Goal: Task Accomplishment & Management: Use online tool/utility

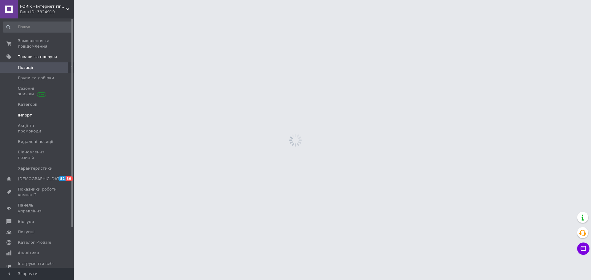
click at [32, 117] on span "Імпорт" at bounding box center [37, 116] width 39 height 6
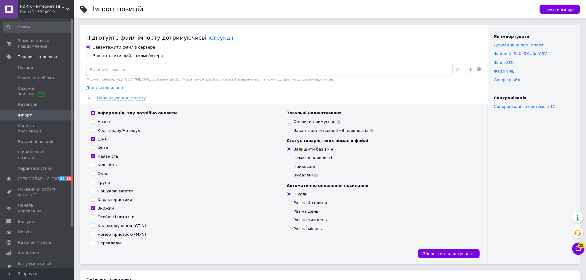
click at [115, 57] on div "Завантажити файл з комп'ютера" at bounding box center [128, 56] width 70 height 6
click at [90, 57] on input "Завантажити файл з комп'ютера" at bounding box center [88, 56] width 4 height 4
radio input "true"
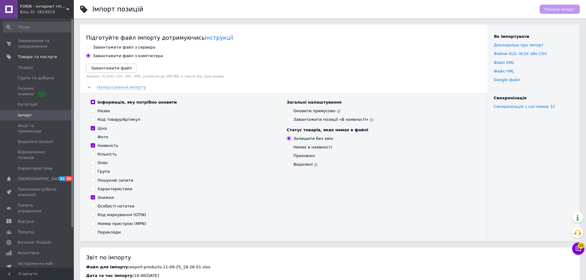
click at [112, 67] on icon "Завантажити файл" at bounding box center [111, 68] width 41 height 5
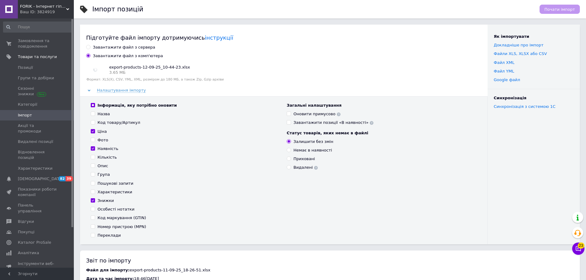
click at [105, 149] on div "Наявність" at bounding box center [108, 149] width 21 height 6
click at [95, 149] on input "Наявність" at bounding box center [93, 149] width 4 height 4
checkbox input "false"
click at [555, 9] on span "Почати імпорт" at bounding box center [560, 9] width 30 height 5
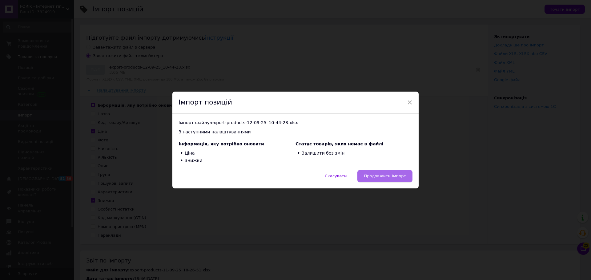
click at [400, 175] on span "Продовжити імпорт" at bounding box center [385, 176] width 42 height 5
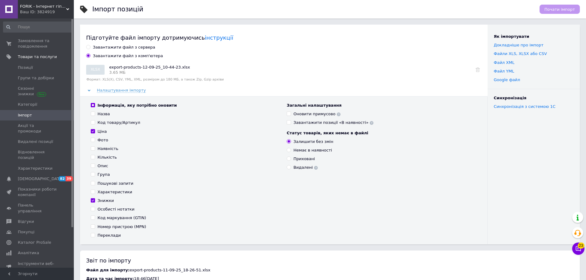
click at [49, 10] on div "Ваш ID: 3824919" at bounding box center [47, 12] width 54 height 6
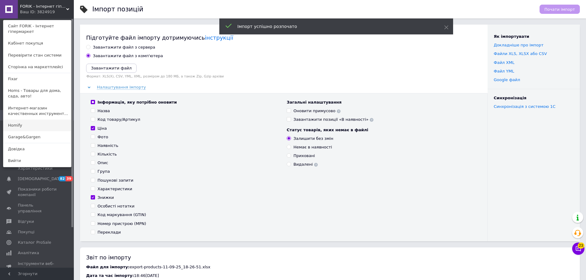
click at [38, 131] on link "Homify" at bounding box center [37, 126] width 68 height 12
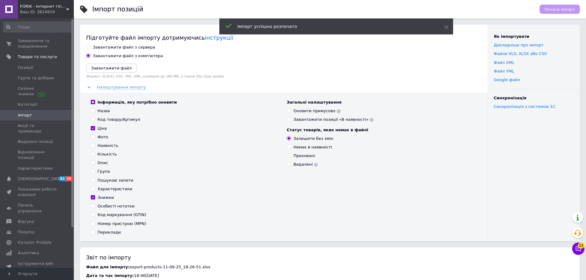
click at [55, 6] on span "FORIK - Інтернет гіпермаркет" at bounding box center [43, 7] width 46 height 6
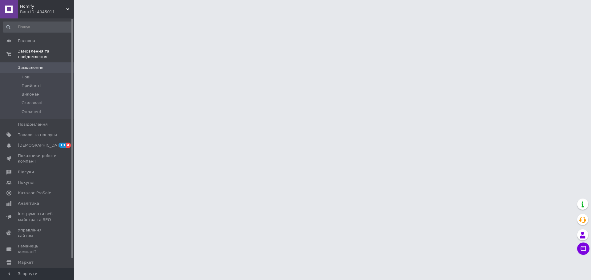
click at [42, 10] on div "Ваш ID: 4045011" at bounding box center [47, 12] width 54 height 6
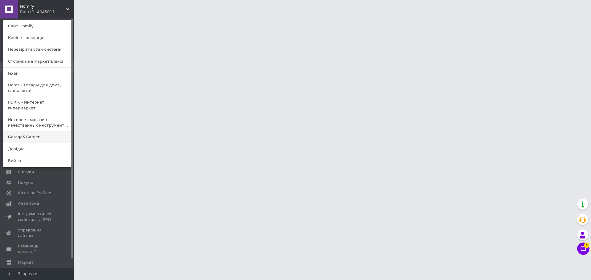
click at [28, 132] on link "Garage&Gargen" at bounding box center [37, 137] width 68 height 12
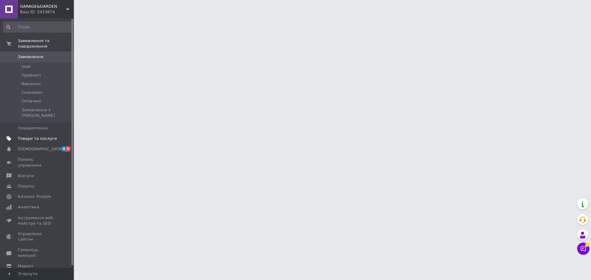
click at [26, 134] on link "Товари та послуги" at bounding box center [38, 139] width 76 height 10
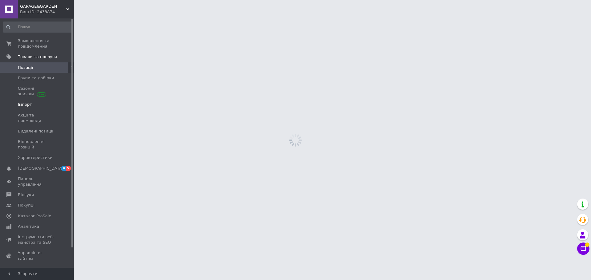
click at [29, 105] on span "Імпорт" at bounding box center [25, 105] width 14 height 6
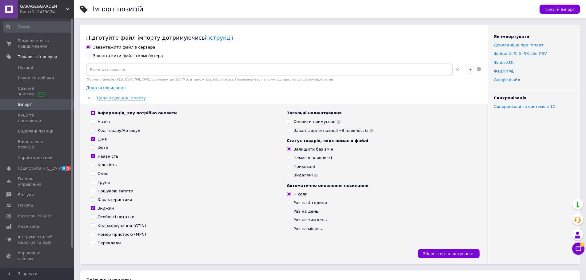
click at [113, 54] on div "Завантажити файл з комп'ютера" at bounding box center [128, 56] width 70 height 6
click at [90, 54] on input "Завантажити файл з комп'ютера" at bounding box center [88, 56] width 4 height 4
radio input "true"
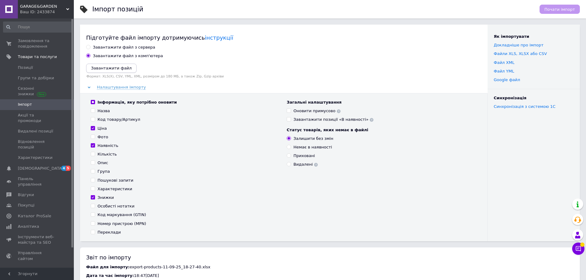
click at [112, 69] on icon "Завантажити файл" at bounding box center [111, 68] width 41 height 5
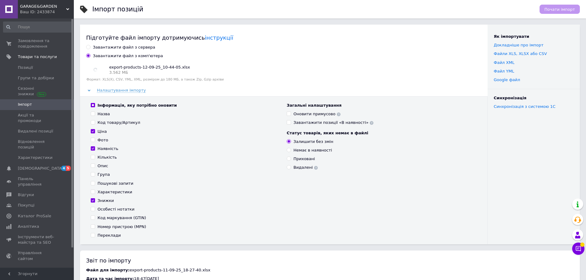
click at [104, 149] on div "Наявність" at bounding box center [108, 149] width 21 height 6
click at [95, 149] on input "Наявність" at bounding box center [93, 149] width 4 height 4
checkbox input "false"
click at [554, 12] on button "Почати імпорт" at bounding box center [560, 9] width 40 height 9
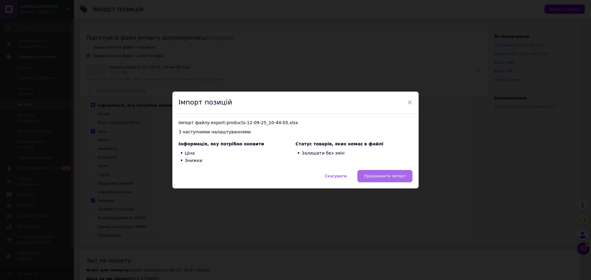
click at [384, 173] on button "Продовжити імпорт" at bounding box center [384, 176] width 55 height 12
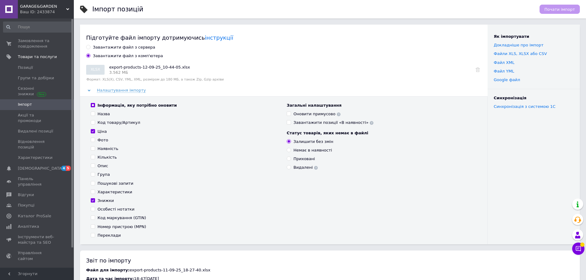
click at [41, 10] on div "Ваш ID: 2433874" at bounding box center [47, 12] width 54 height 6
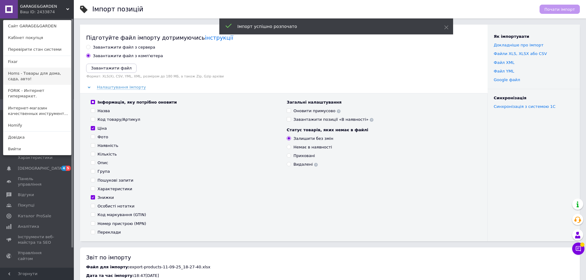
click at [39, 74] on link "Homs - Товары для дома, сада, авто!" at bounding box center [37, 76] width 68 height 17
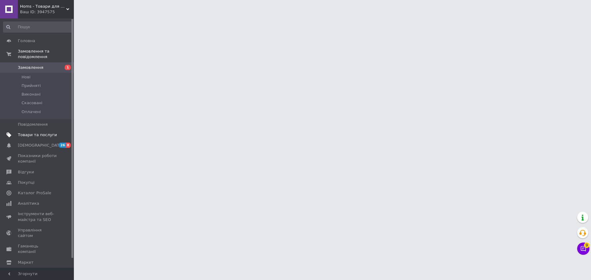
click at [35, 132] on span "Товари та послуги" at bounding box center [37, 135] width 39 height 6
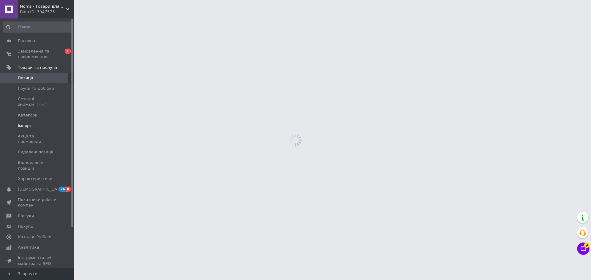
click at [33, 123] on link "Імпорт" at bounding box center [38, 126] width 76 height 10
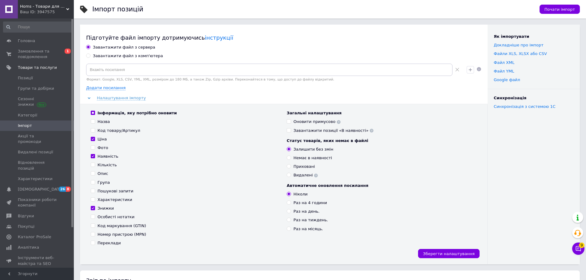
click at [121, 55] on div "Завантажити файл з комп'ютера" at bounding box center [128, 56] width 70 height 6
click at [90, 55] on input "Завантажити файл з комп'ютера" at bounding box center [88, 56] width 4 height 4
radio input "true"
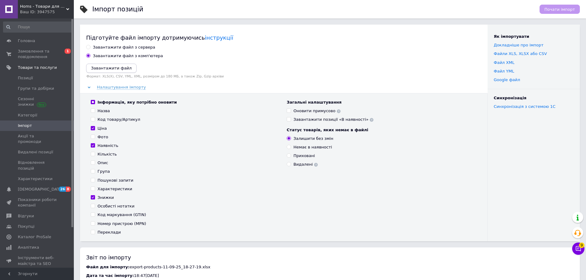
click at [117, 66] on icon "Завантажити файл" at bounding box center [111, 68] width 41 height 5
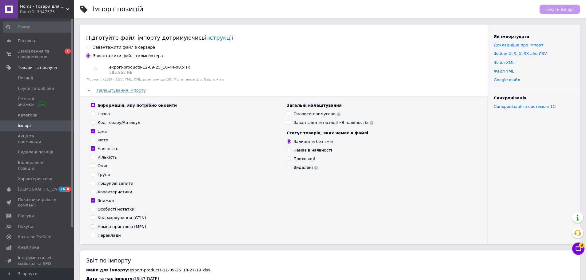
click at [104, 148] on div "Наявність" at bounding box center [108, 149] width 21 height 6
click at [95, 148] on input "Наявність" at bounding box center [93, 149] width 4 height 4
checkbox input "false"
click at [556, 12] on button "Почати імпорт" at bounding box center [560, 9] width 40 height 9
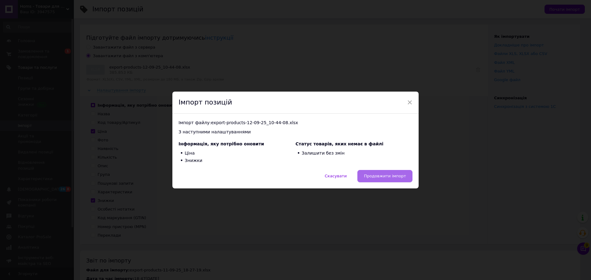
click at [377, 178] on span "Продовжити імпорт" at bounding box center [385, 176] width 42 height 5
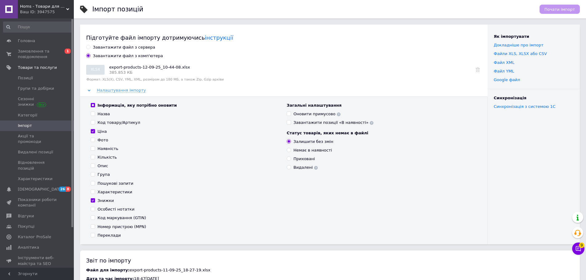
click at [50, 8] on span "Homs - Товари для дому, саду, авто!" at bounding box center [43, 7] width 46 height 6
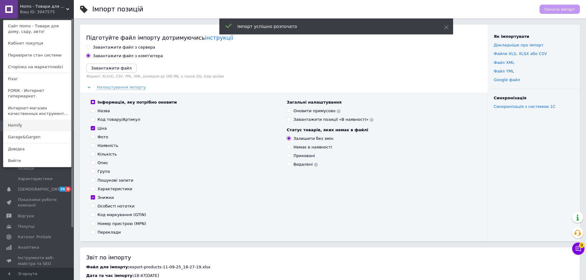
click at [33, 123] on link "Homify" at bounding box center [37, 126] width 68 height 12
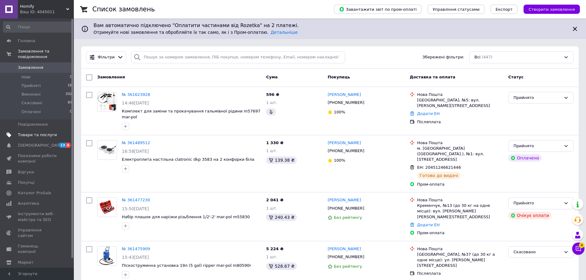
click at [37, 130] on link "Товари та послуги" at bounding box center [38, 135] width 76 height 10
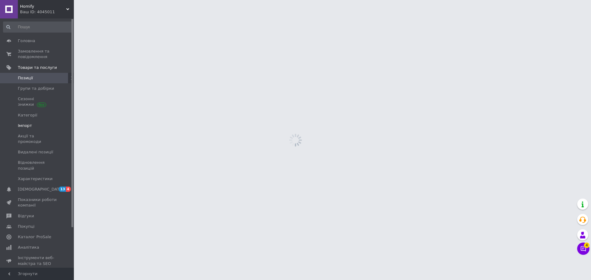
click at [38, 123] on span "Імпорт" at bounding box center [37, 126] width 39 height 6
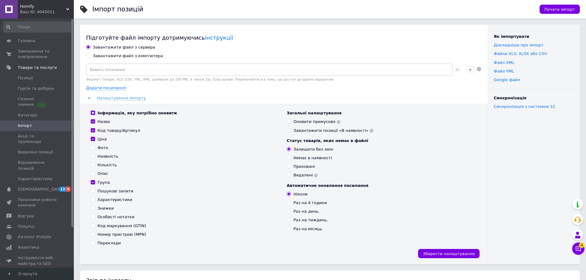
click at [125, 58] on div "Завантажити файл з комп'ютера" at bounding box center [128, 56] width 70 height 6
click at [90, 58] on input "Завантажити файл з комп'ютера" at bounding box center [88, 56] width 4 height 4
radio input "true"
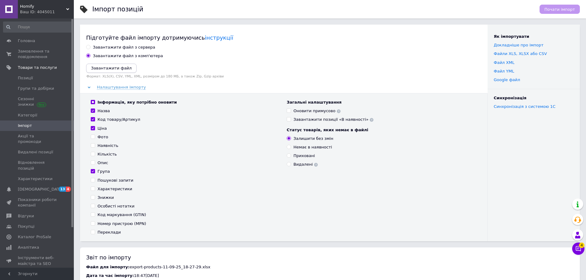
click at [117, 64] on button "Завантажити файл" at bounding box center [111, 68] width 50 height 9
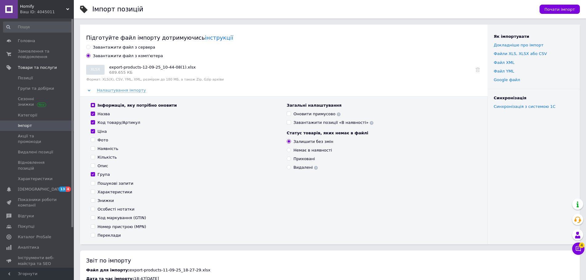
click at [102, 115] on div "Назва" at bounding box center [104, 114] width 12 height 6
click at [95, 115] on input "Назва" at bounding box center [93, 114] width 4 height 4
checkbox input "false"
click at [102, 122] on div "Код товару/Артикул" at bounding box center [119, 123] width 43 height 6
click at [95, 122] on input "Код товару/Артикул" at bounding box center [93, 122] width 4 height 4
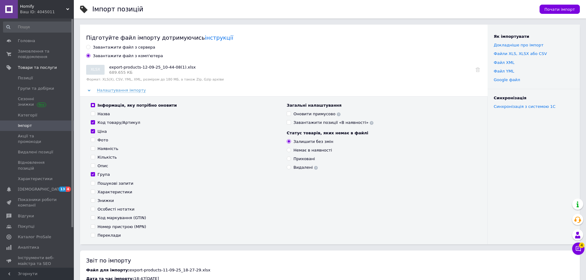
checkbox input "false"
click at [100, 175] on div "Група" at bounding box center [104, 175] width 12 height 6
click at [95, 175] on input "Група" at bounding box center [93, 174] width 4 height 4
checkbox input "false"
click at [99, 199] on div "Знижки" at bounding box center [106, 201] width 16 height 6
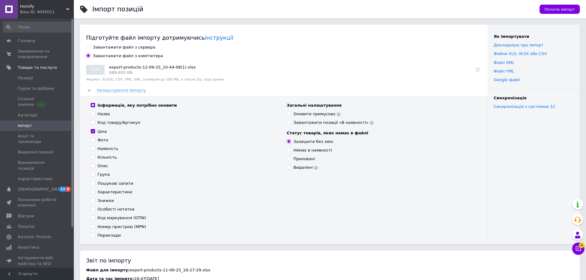
click at [95, 199] on input "Знижки" at bounding box center [93, 201] width 4 height 4
checkbox input "true"
click at [557, 9] on span "Почати імпорт" at bounding box center [560, 9] width 30 height 5
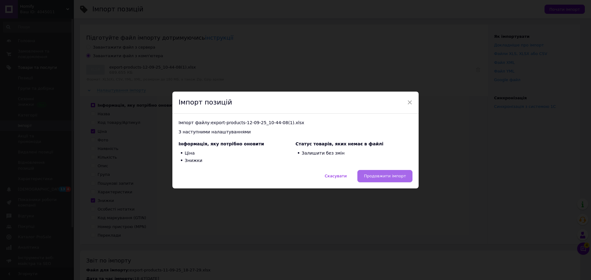
click at [375, 176] on span "Продовжити імпорт" at bounding box center [385, 176] width 42 height 5
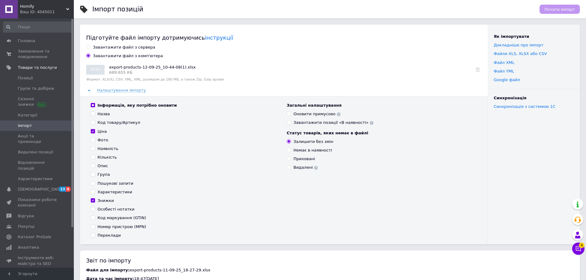
click at [54, 11] on div "Ваш ID: 4045011" at bounding box center [47, 12] width 54 height 6
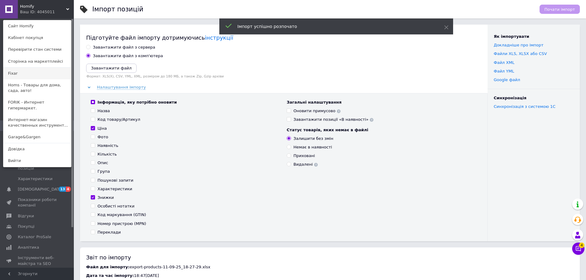
click at [36, 74] on link "Fixar" at bounding box center [37, 74] width 68 height 12
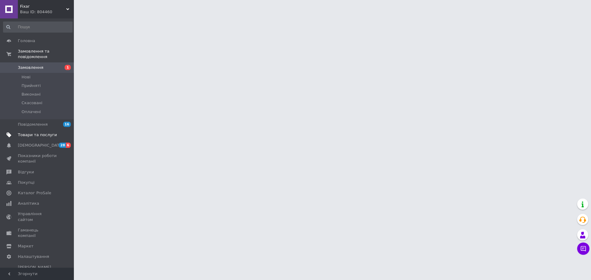
click at [40, 130] on link "Товари та послуги" at bounding box center [38, 135] width 76 height 10
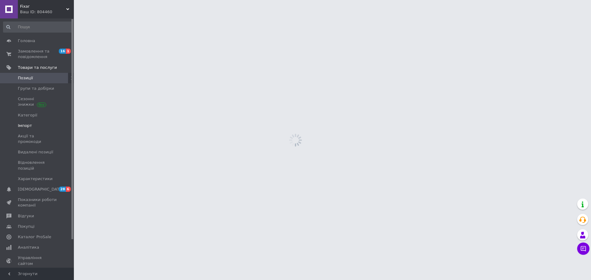
click at [31, 127] on span "Імпорт" at bounding box center [37, 126] width 39 height 6
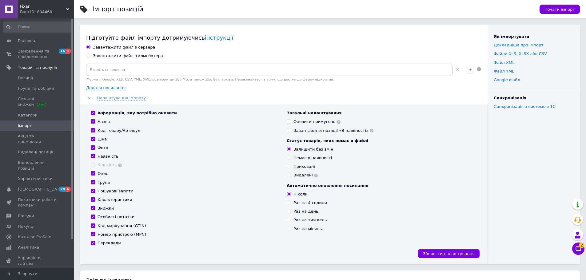
click at [105, 59] on div "Завантажити файл з сервера Завантажити файл з комп'ютера Формат: Google, XLS, C…" at bounding box center [284, 155] width 396 height 220
click at [110, 57] on div "Завантажити файл з комп'ютера" at bounding box center [128, 56] width 70 height 6
click at [90, 57] on input "Завантажити файл з комп'ютера" at bounding box center [88, 56] width 4 height 4
radio input "true"
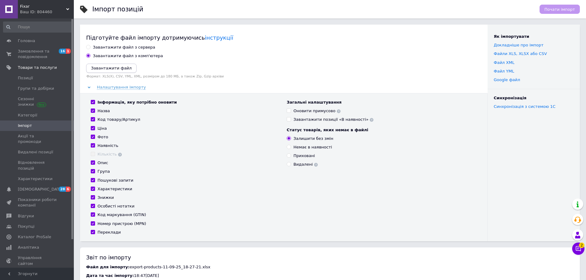
click at [106, 66] on icon "Завантажити файл" at bounding box center [111, 68] width 41 height 5
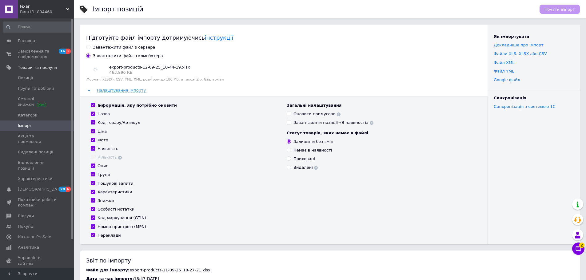
click at [113, 107] on div "Інформація, яку потрібно оновити" at bounding box center [137, 106] width 79 height 6
click at [95, 107] on input "Інформація, яку потрібно оновити" at bounding box center [93, 105] width 4 height 4
checkbox input "false"
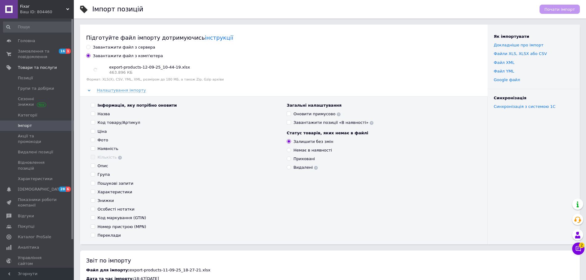
checkbox input "false"
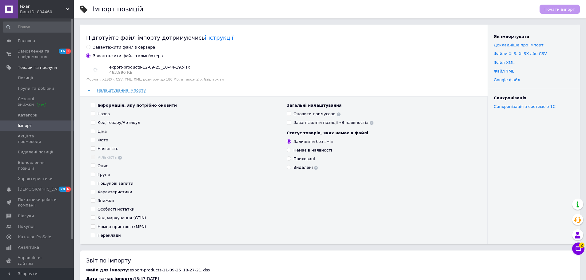
checkbox input "false"
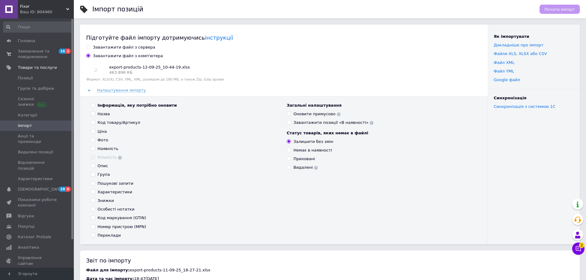
checkbox input "false"
click at [98, 133] on div "Ціна" at bounding box center [102, 132] width 9 height 6
click at [95, 133] on input "Ціна" at bounding box center [93, 131] width 4 height 4
checkbox input "true"
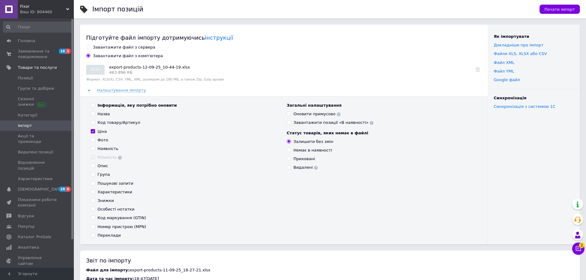
click at [104, 203] on div "Знижки" at bounding box center [106, 201] width 16 height 6
click at [95, 203] on input "Знижки" at bounding box center [93, 201] width 4 height 4
checkbox input "true"
click at [560, 6] on button "Почати імпорт" at bounding box center [560, 9] width 40 height 9
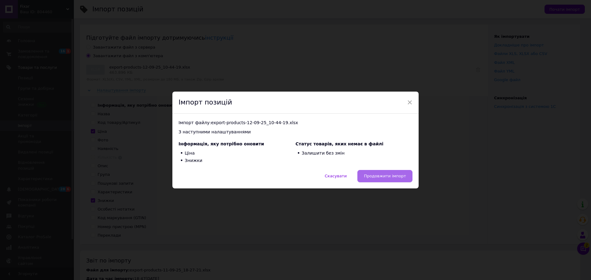
click at [393, 175] on span "Продовжити імпорт" at bounding box center [385, 176] width 42 height 5
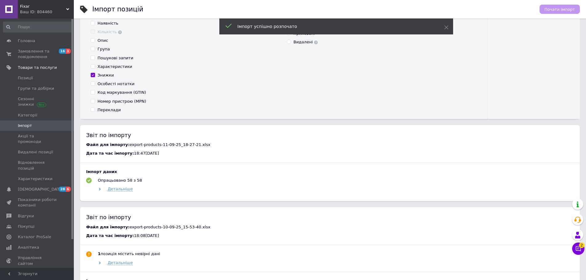
scroll to position [123, 0]
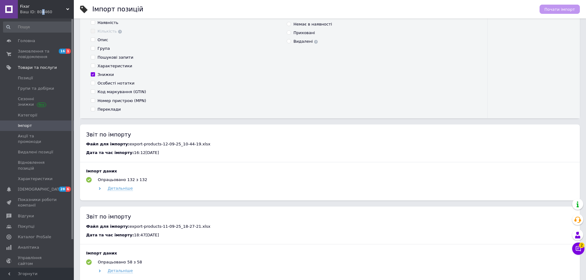
drag, startPoint x: 40, startPoint y: 15, endPoint x: 43, endPoint y: 11, distance: 4.9
click at [43, 12] on div "Fixar Ваш ID: 804460" at bounding box center [46, 9] width 56 height 18
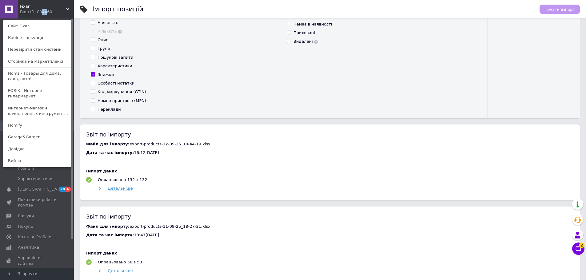
click at [32, 104] on link "Интернет-магазин качественных инструмент..." at bounding box center [37, 111] width 68 height 17
